Goal: Task Accomplishment & Management: Manage account settings

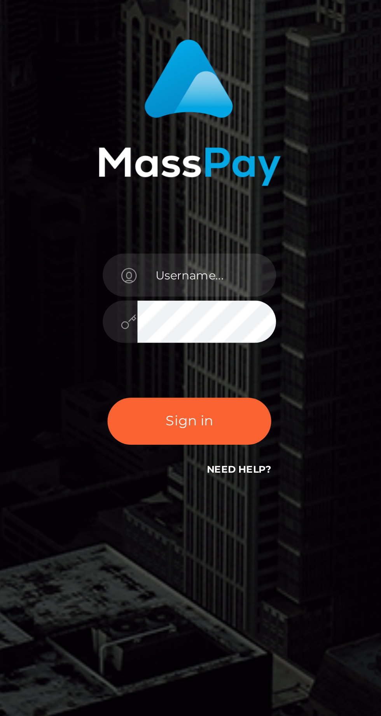
scroll to position [3, 0]
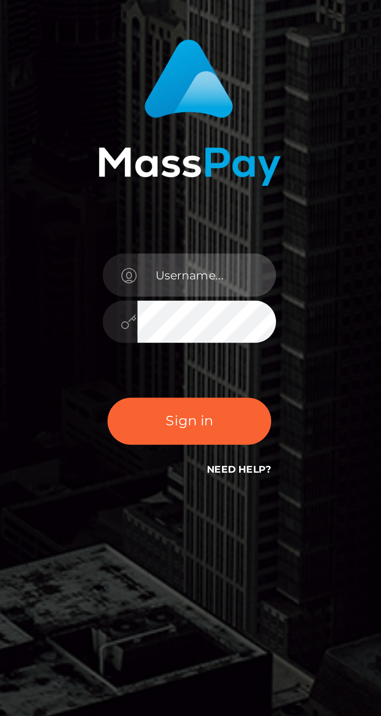
type input "[EMAIL_ADDRESS][DOMAIN_NAME]"
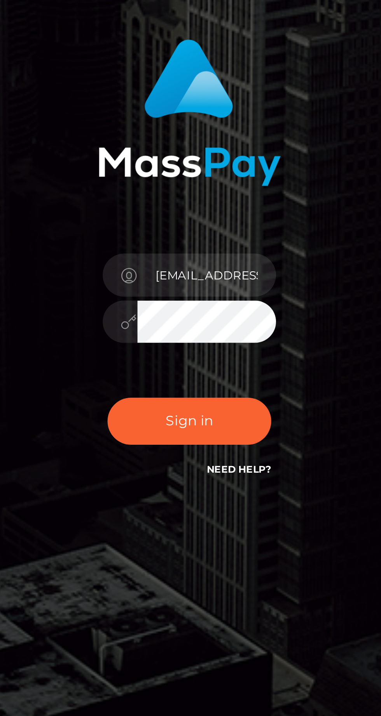
click at [157, 410] on button "Sign in" at bounding box center [190, 419] width 66 height 19
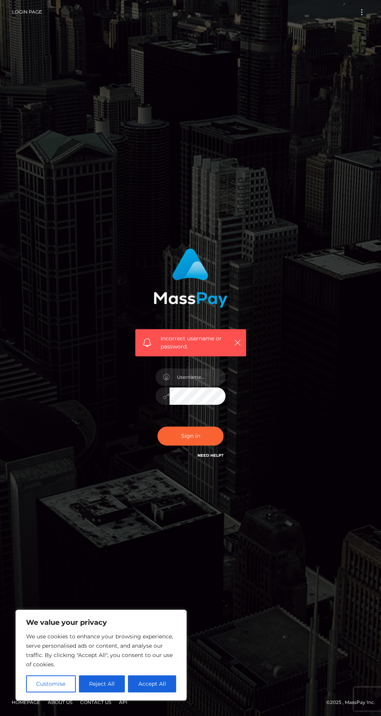
scroll to position [5, 0]
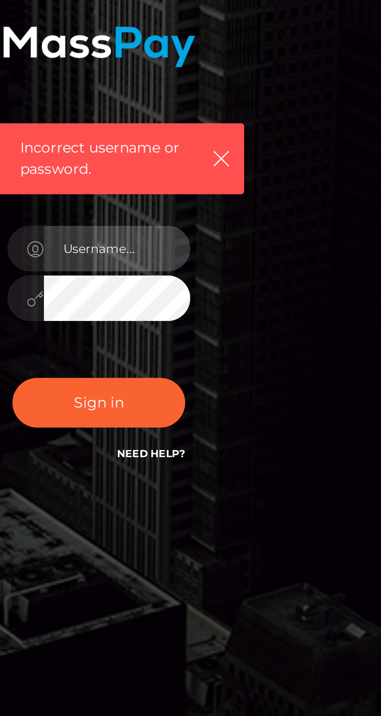
click at [196, 386] on input "text" at bounding box center [197, 377] width 56 height 17
type input "[EMAIL_ADDRESS][DOMAIN_NAME]"
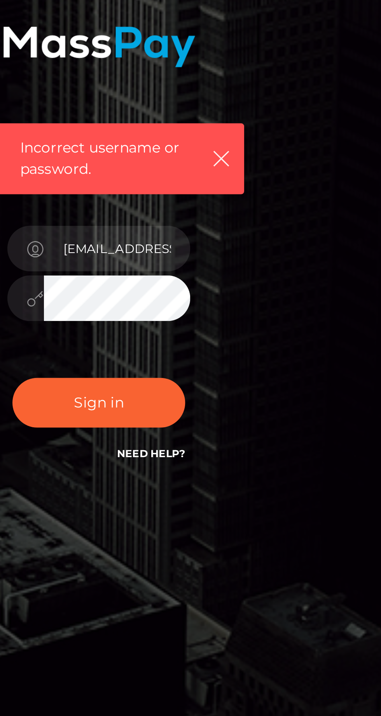
click at [157, 427] on button "Sign in" at bounding box center [190, 436] width 66 height 19
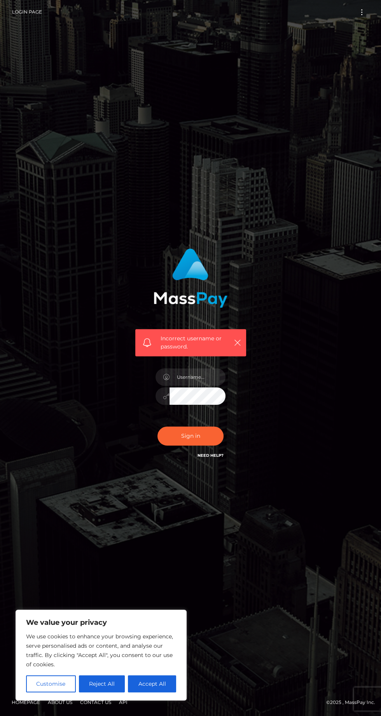
click at [155, 532] on div "Incorrect username or password." at bounding box center [190, 358] width 381 height 348
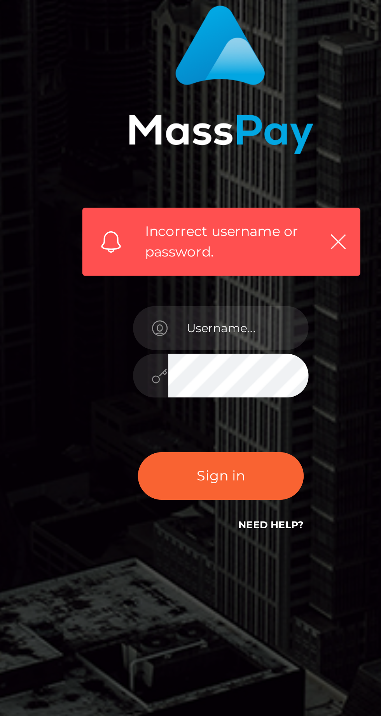
scroll to position [14, 0]
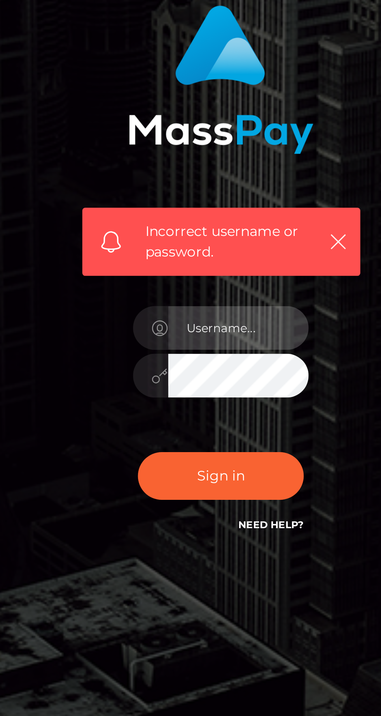
click at [192, 386] on input "text" at bounding box center [197, 377] width 56 height 17
type input "[EMAIL_ADDRESS][DOMAIN_NAME]"
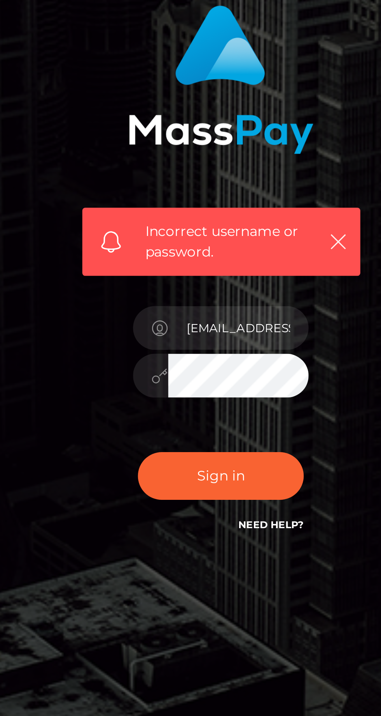
click at [157, 427] on button "Sign in" at bounding box center [190, 436] width 66 height 19
